Goal: Download file/media

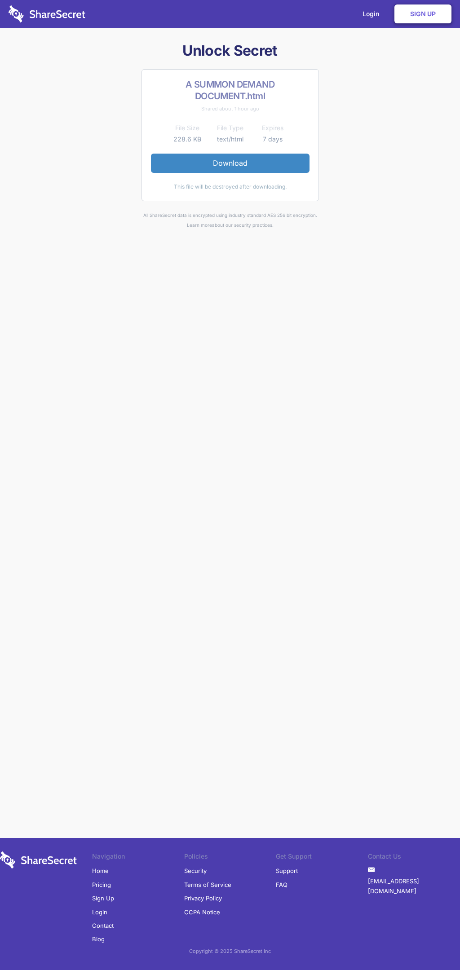
click at [230, 163] on link "Download" at bounding box center [230, 163] width 159 height 19
